Goal: Task Accomplishment & Management: Manage account settings

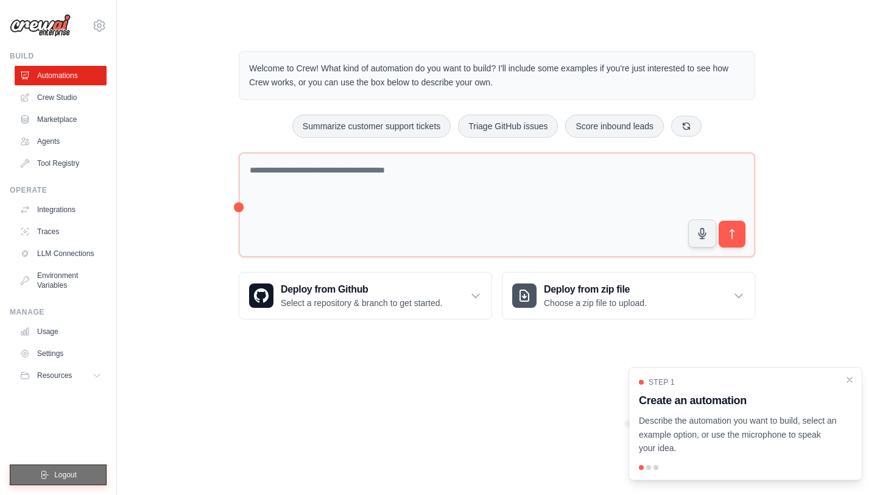
click at [36, 473] on button "Logout" at bounding box center [58, 474] width 97 height 21
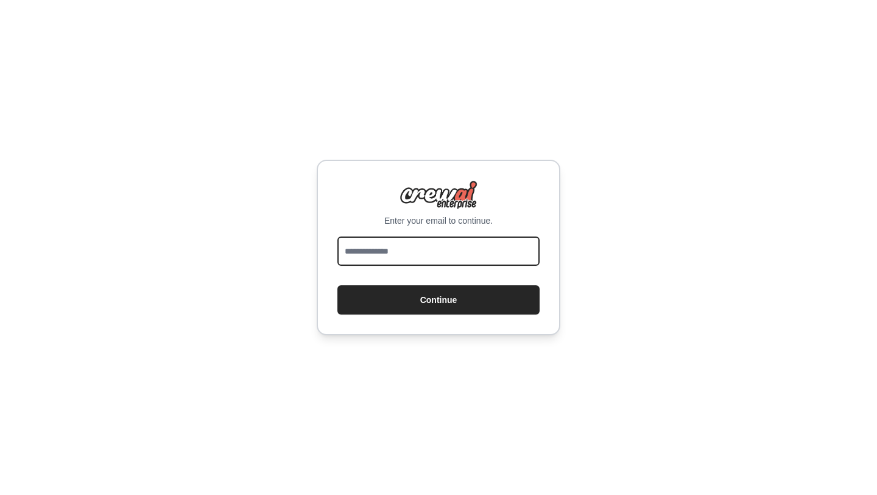
click at [395, 263] on input "email" at bounding box center [438, 250] width 202 height 29
type input "**********"
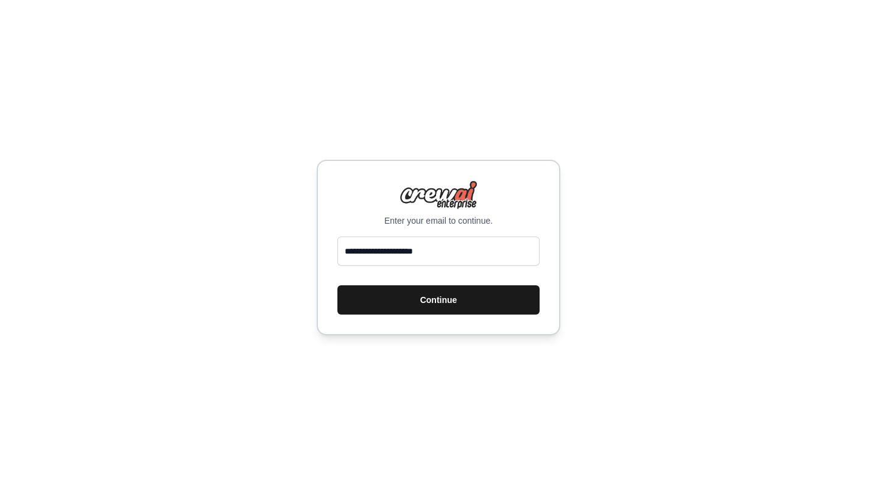
click at [449, 295] on button "Continue" at bounding box center [438, 299] width 202 height 29
